Goal: Transaction & Acquisition: Purchase product/service

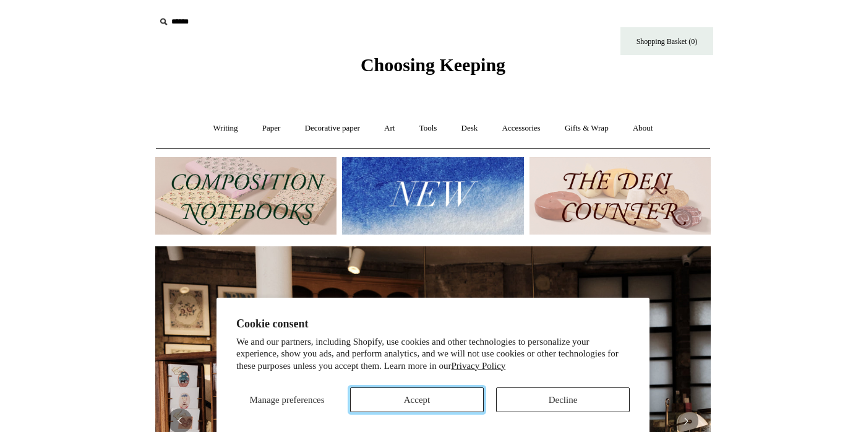
click at [439, 404] on button "Accept" at bounding box center [417, 399] width 134 height 25
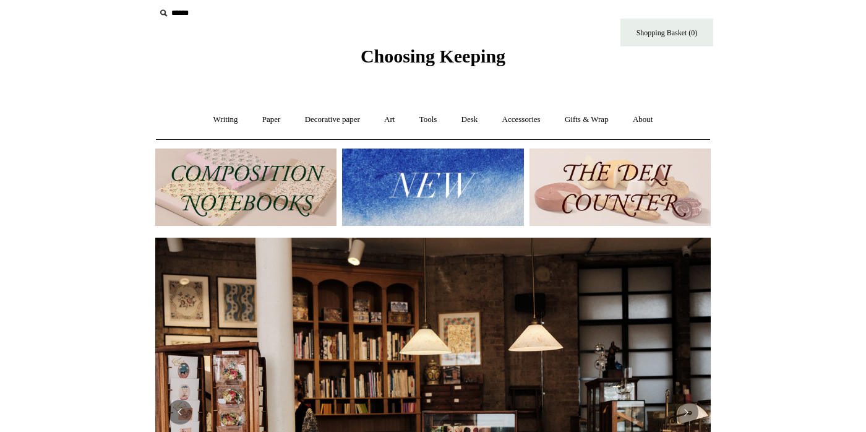
scroll to position [13, 0]
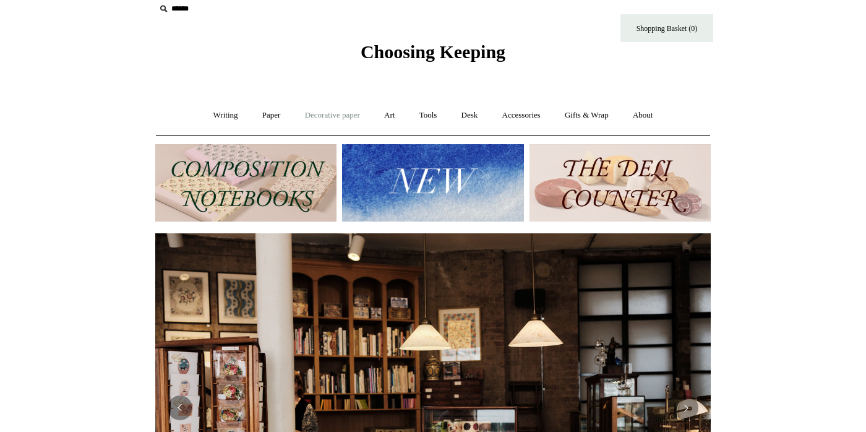
click at [334, 119] on link "Decorative paper +" at bounding box center [332, 115] width 77 height 33
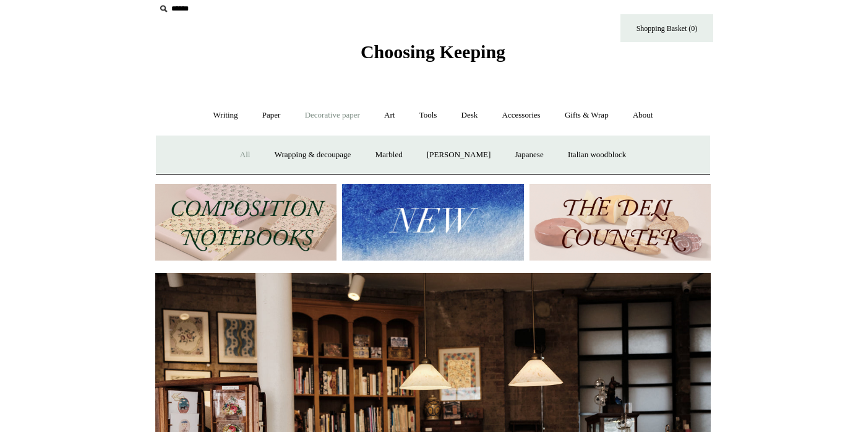
click at [231, 155] on link "All" at bounding box center [245, 155] width 33 height 33
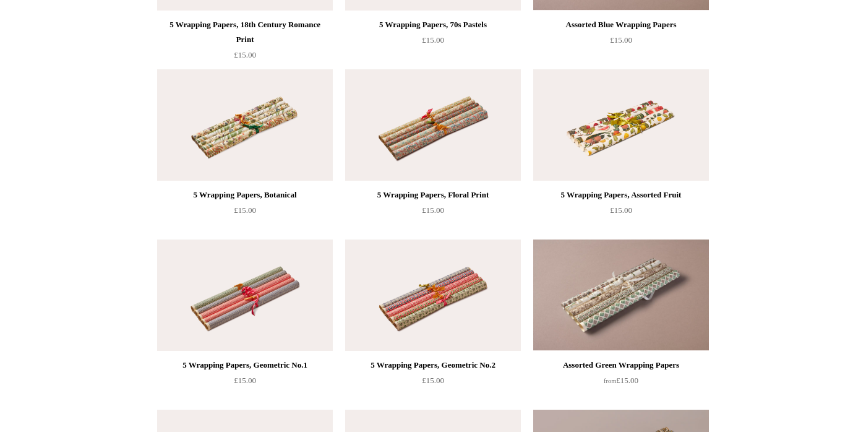
scroll to position [1982, 0]
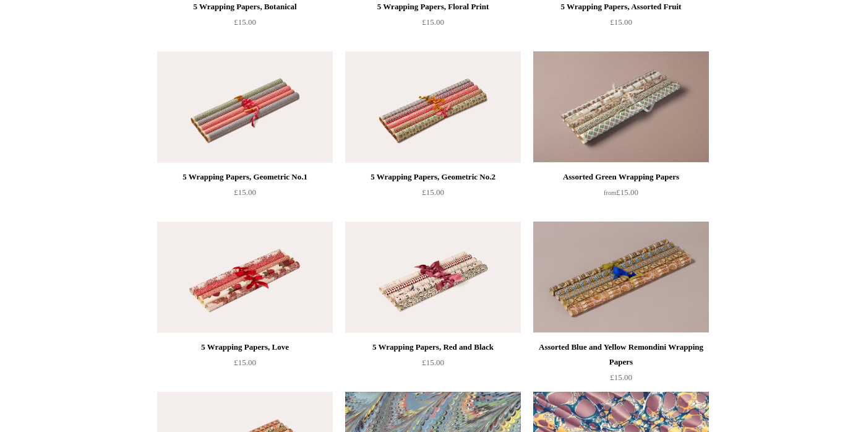
click at [467, 307] on img at bounding box center [433, 277] width 176 height 111
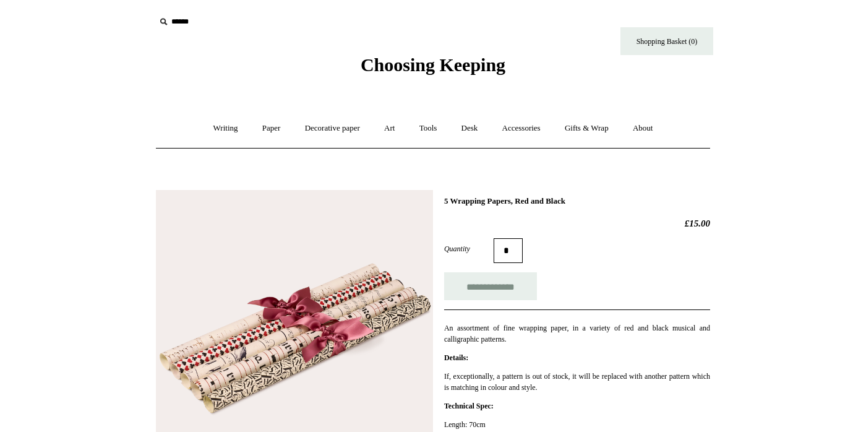
click at [335, 334] on img at bounding box center [294, 328] width 277 height 277
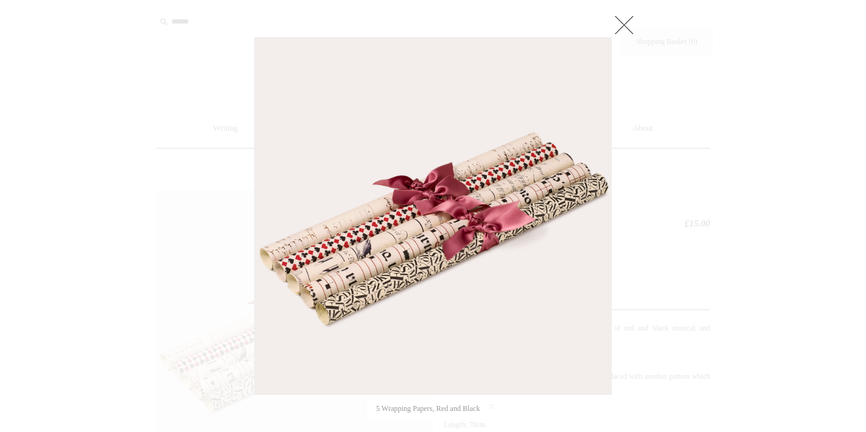
click at [418, 257] on img at bounding box center [433, 216] width 356 height 356
click at [621, 12] on link at bounding box center [624, 24] width 25 height 25
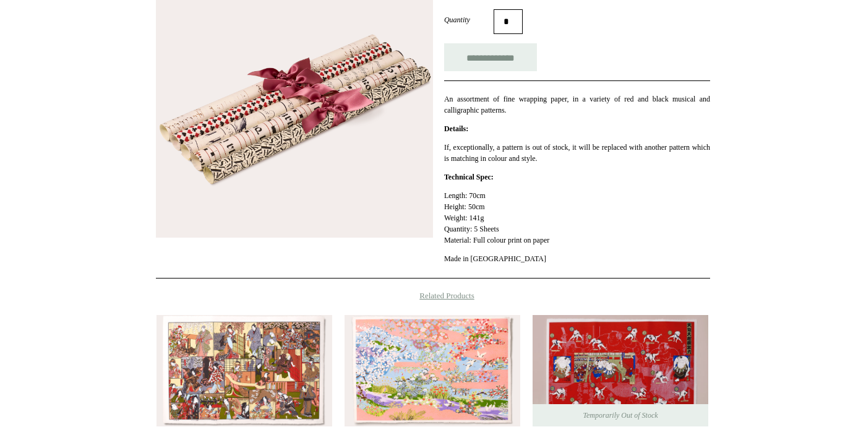
scroll to position [470, 0]
